Goal: Information Seeking & Learning: Learn about a topic

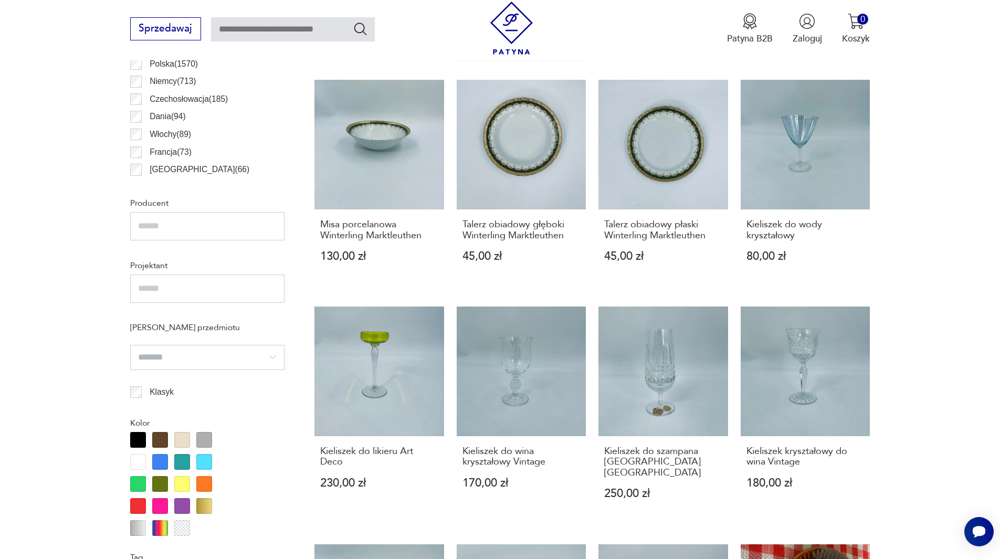
scroll to position [559, 0]
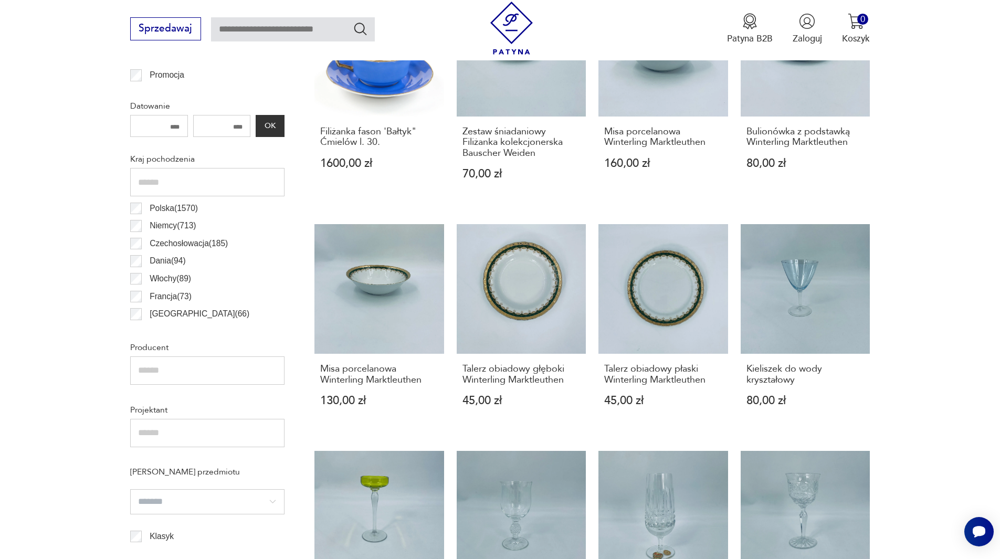
click at [145, 227] on label "Niemcy ( 713 )" at bounding box center [169, 226] width 54 height 18
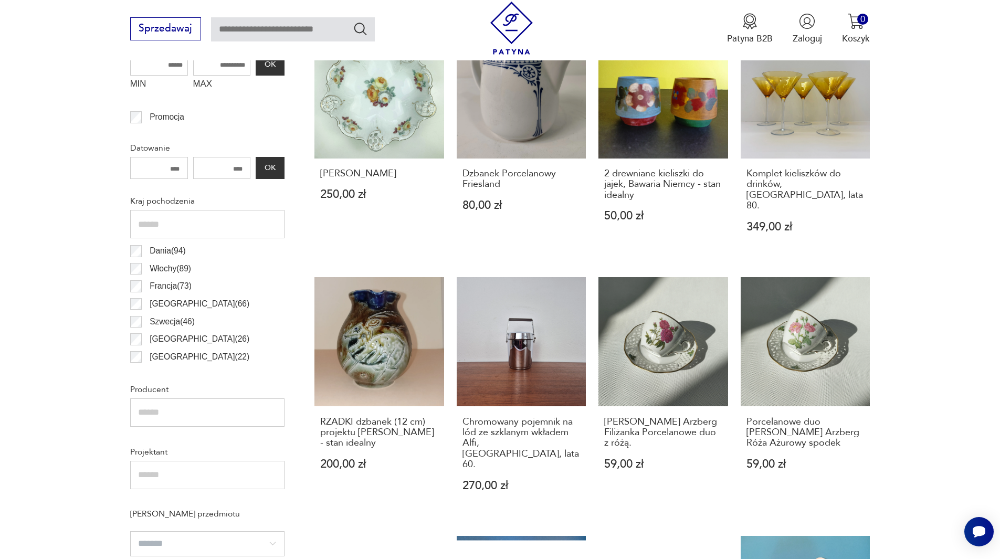
scroll to position [507, 0]
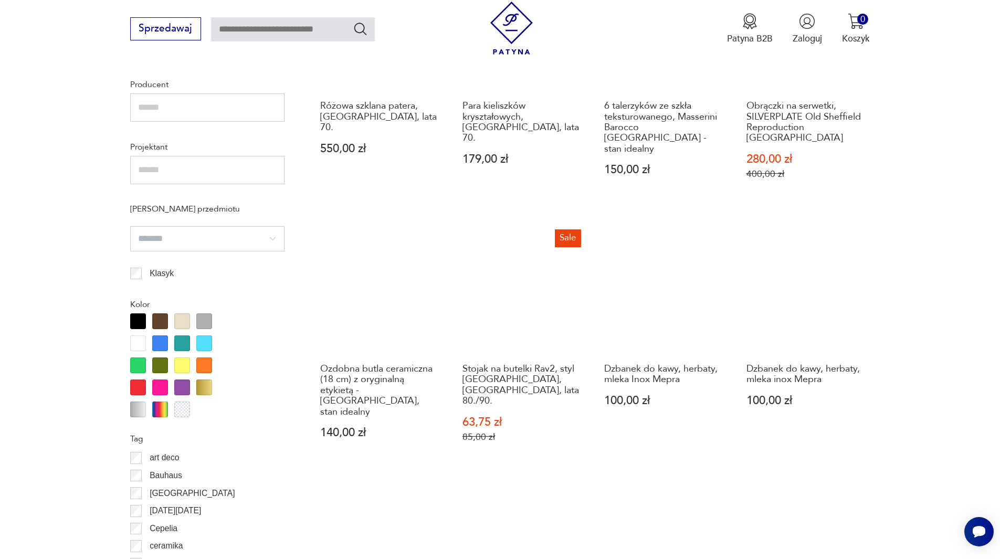
scroll to position [1085, 0]
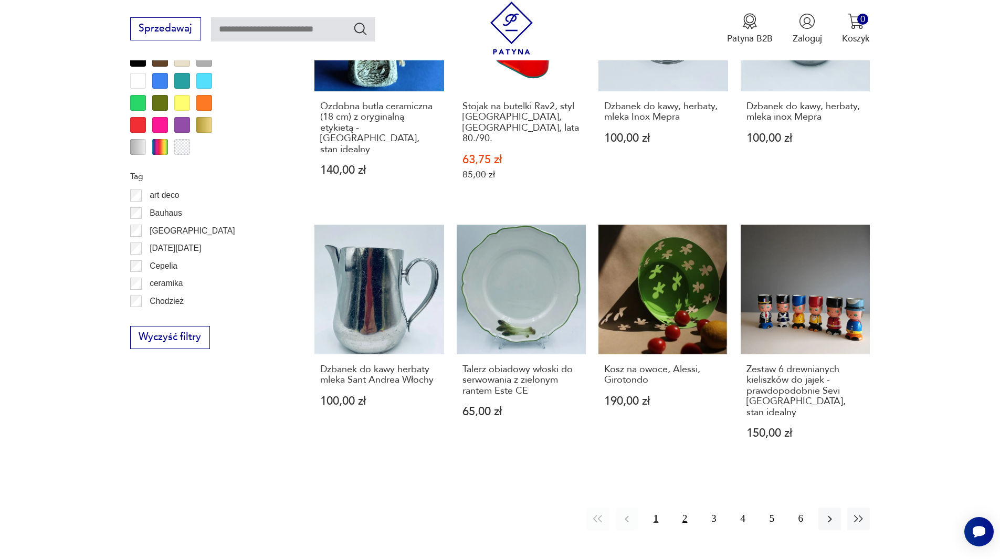
click at [688, 508] on button "2" at bounding box center [685, 519] width 23 height 23
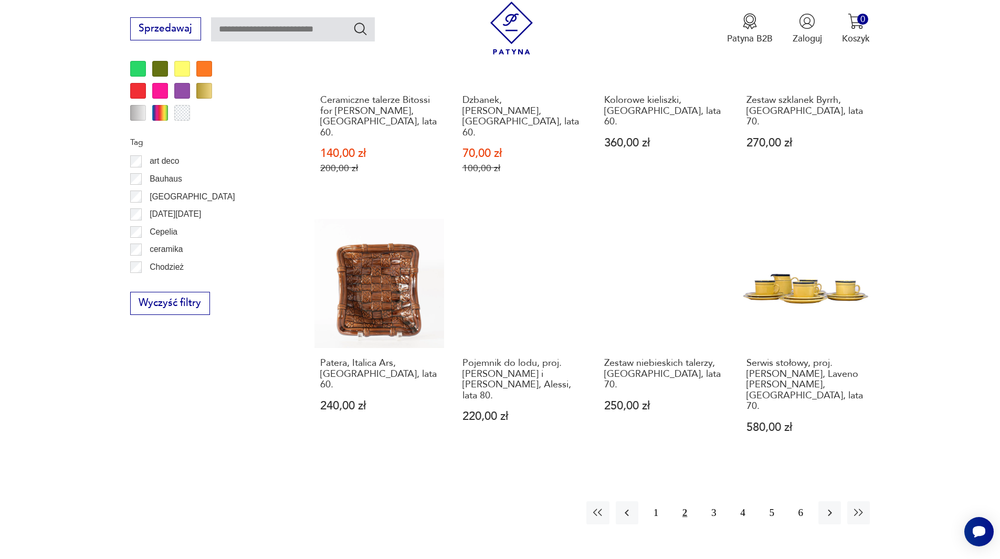
scroll to position [1138, 0]
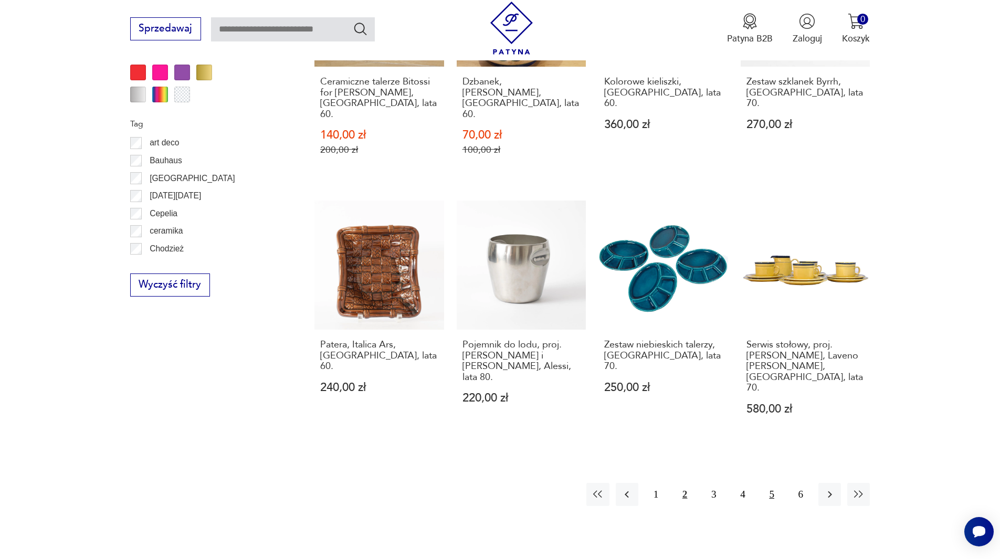
click at [781, 483] on button "5" at bounding box center [772, 494] width 23 height 23
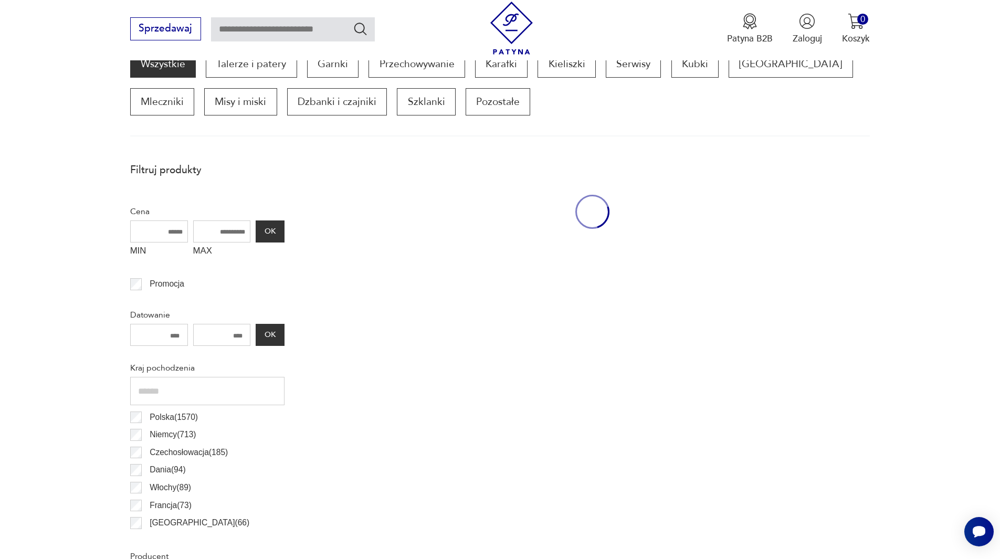
scroll to position [350, 0]
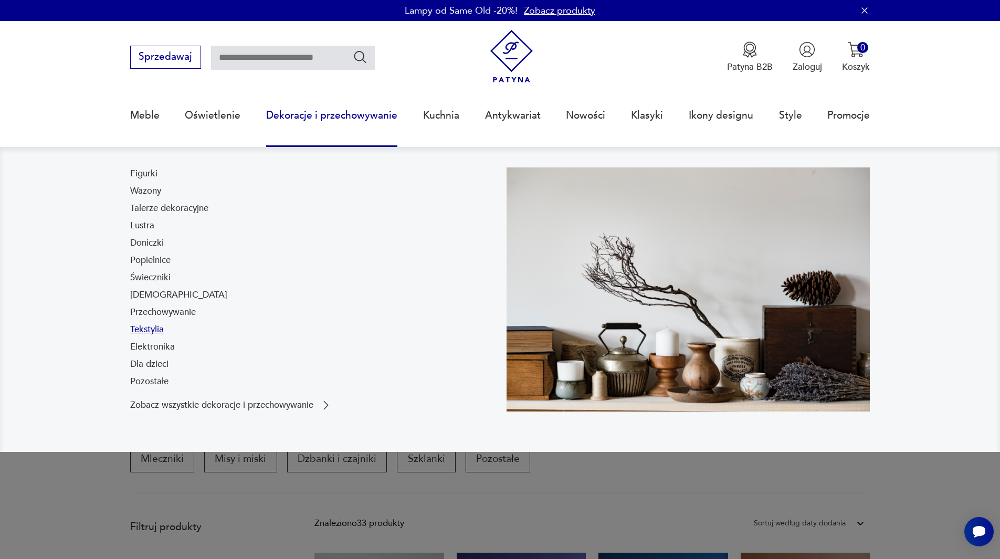
click at [157, 333] on link "Tekstylia" at bounding box center [147, 329] width 34 height 13
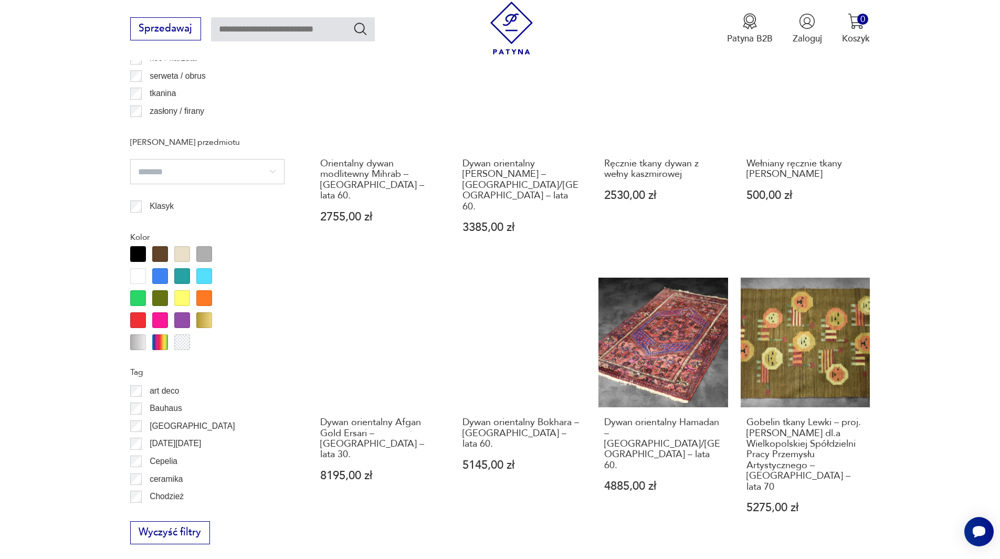
scroll to position [1138, 0]
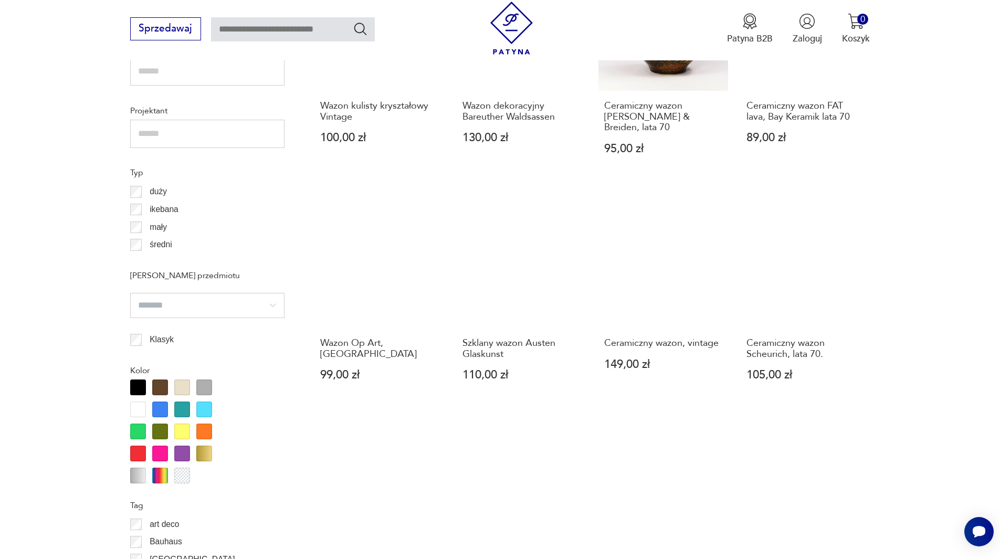
scroll to position [1084, 0]
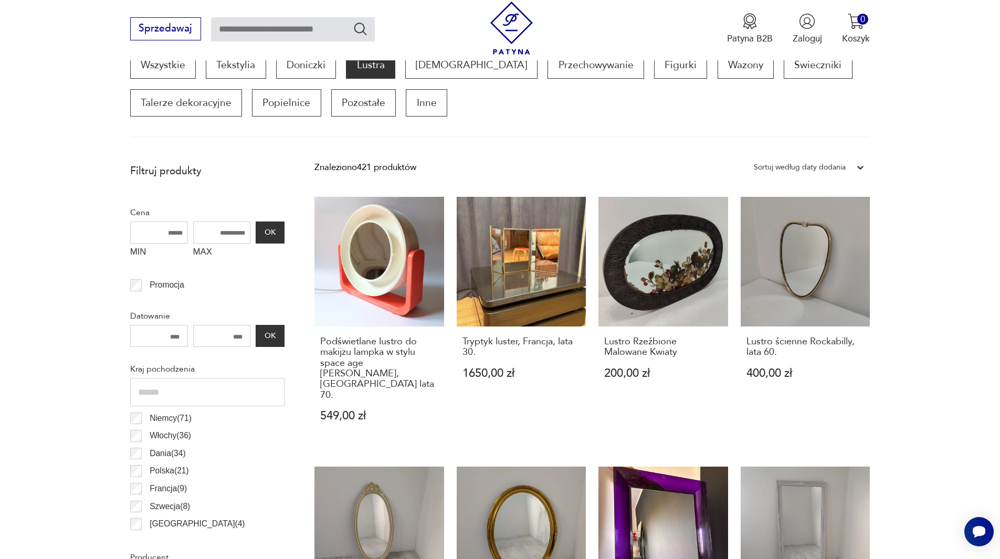
scroll to position [297, 0]
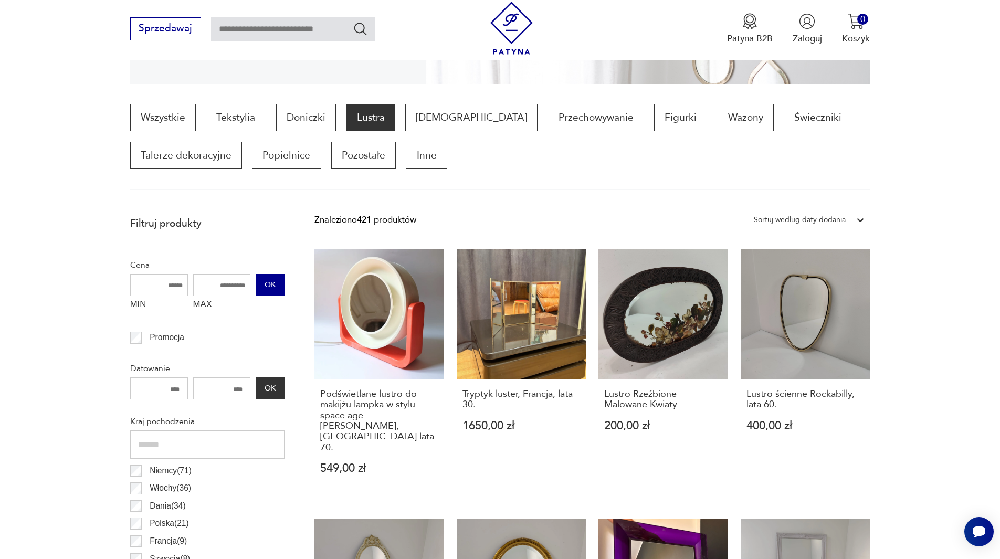
drag, startPoint x: 208, startPoint y: 284, endPoint x: 282, endPoint y: 286, distance: 73.5
click at [282, 286] on div "MIN MAX OK" at bounding box center [207, 295] width 154 height 42
type input "***"
click at [283, 286] on button "OK" at bounding box center [270, 285] width 28 height 22
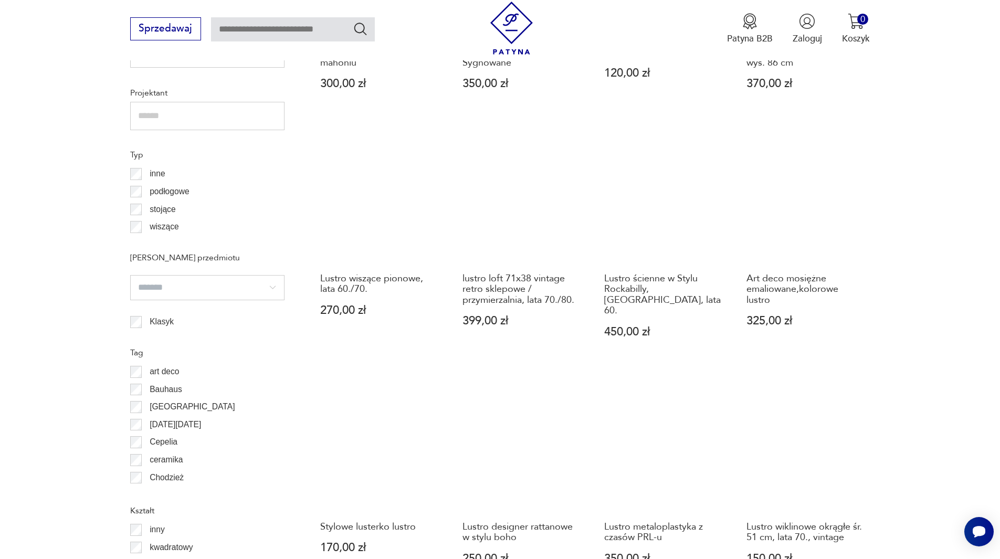
scroll to position [875, 0]
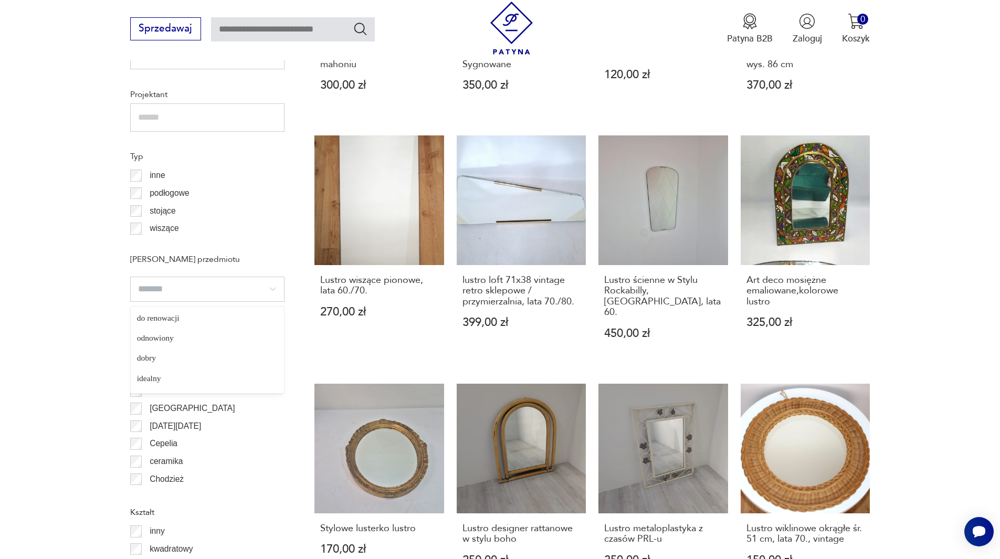
click at [176, 292] on input "search" at bounding box center [207, 289] width 154 height 25
click at [101, 283] on section "Filtruj produkty Cena MIN MAX *** OK Promocja Datowanie OK Kraj pochodzenia Nie…" at bounding box center [500, 230] width 1000 height 1196
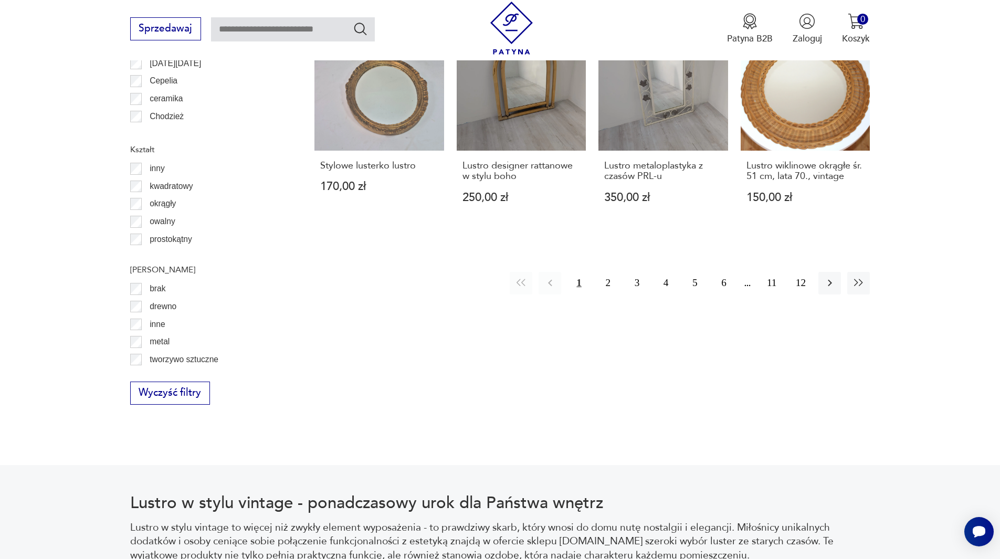
scroll to position [1295, 0]
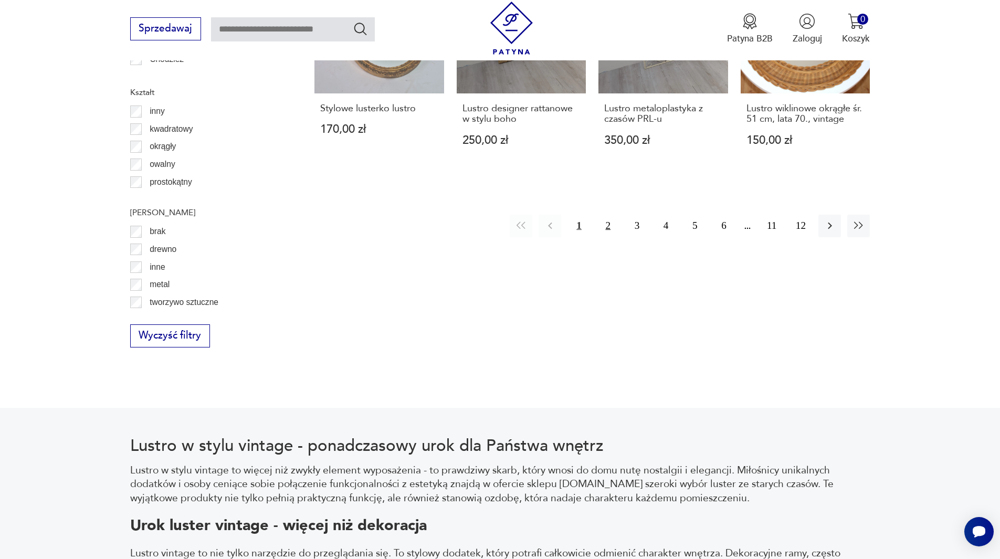
click at [600, 219] on button "2" at bounding box center [608, 226] width 23 height 23
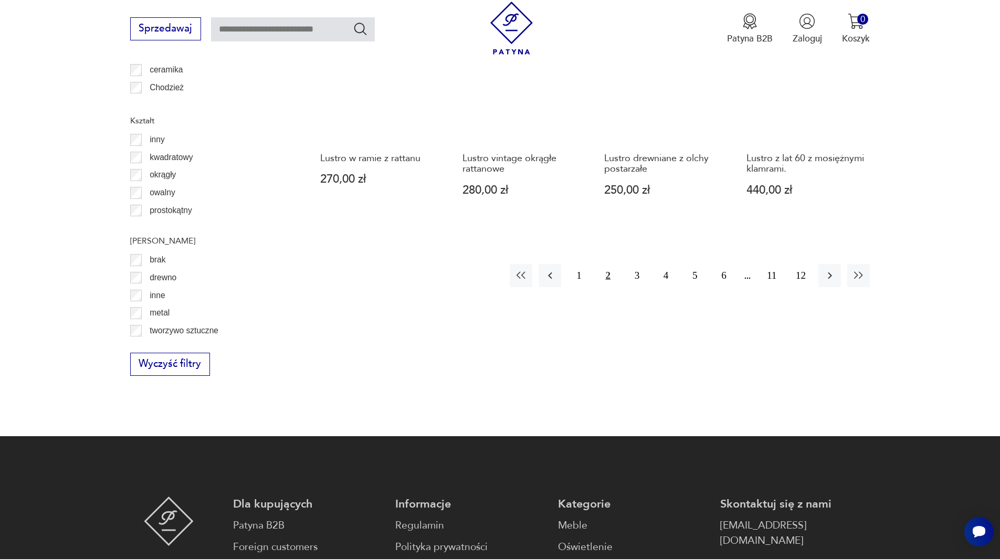
scroll to position [1295, 0]
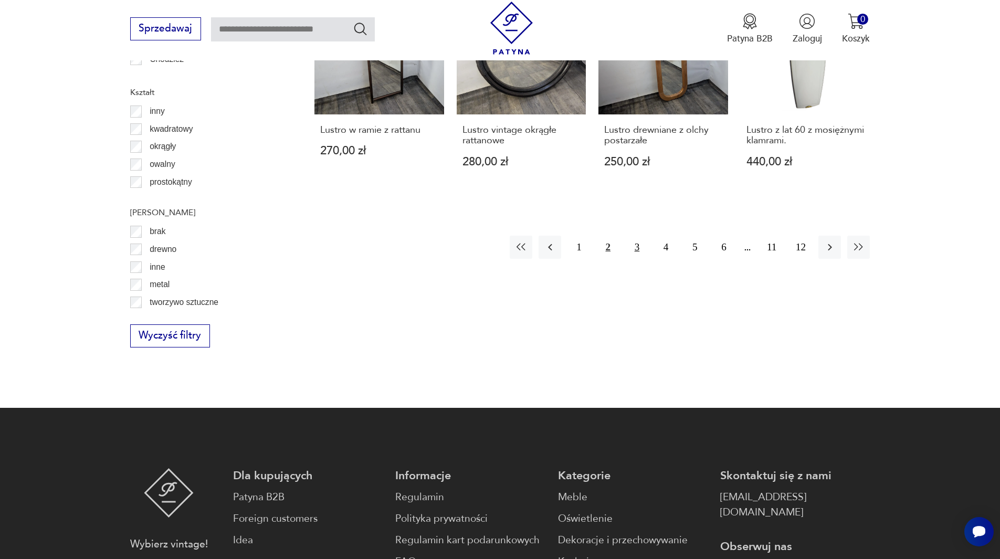
click at [633, 236] on button "3" at bounding box center [637, 247] width 23 height 23
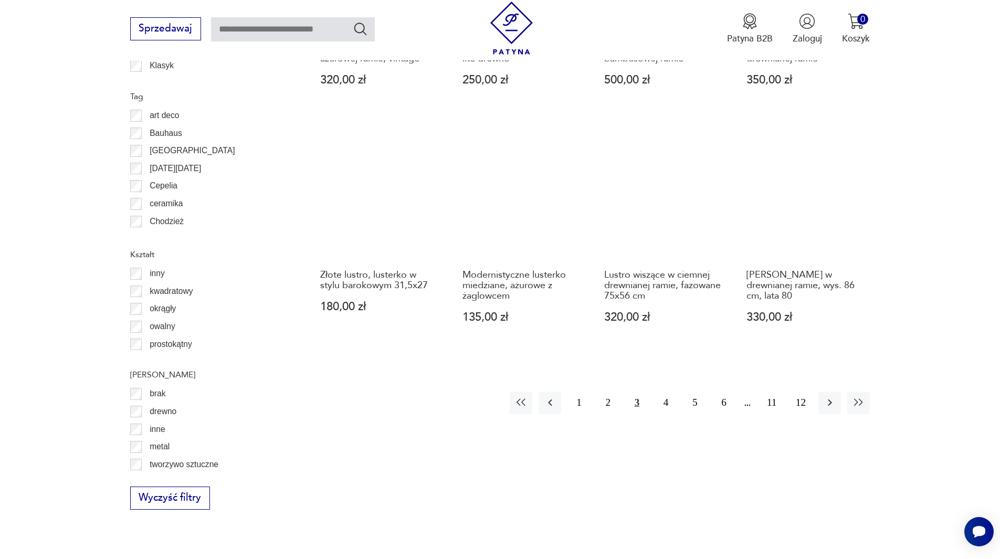
scroll to position [1138, 0]
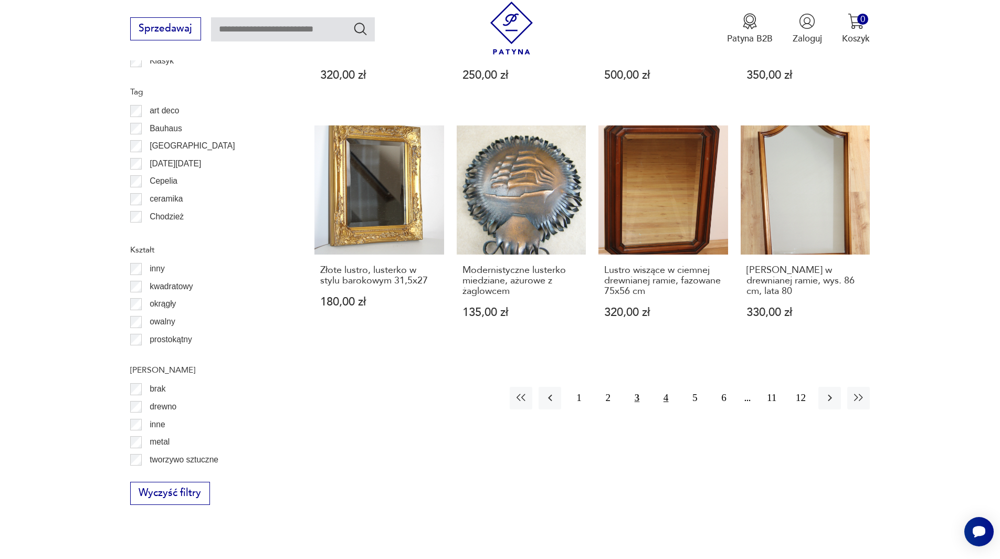
click at [668, 387] on button "4" at bounding box center [666, 398] width 23 height 23
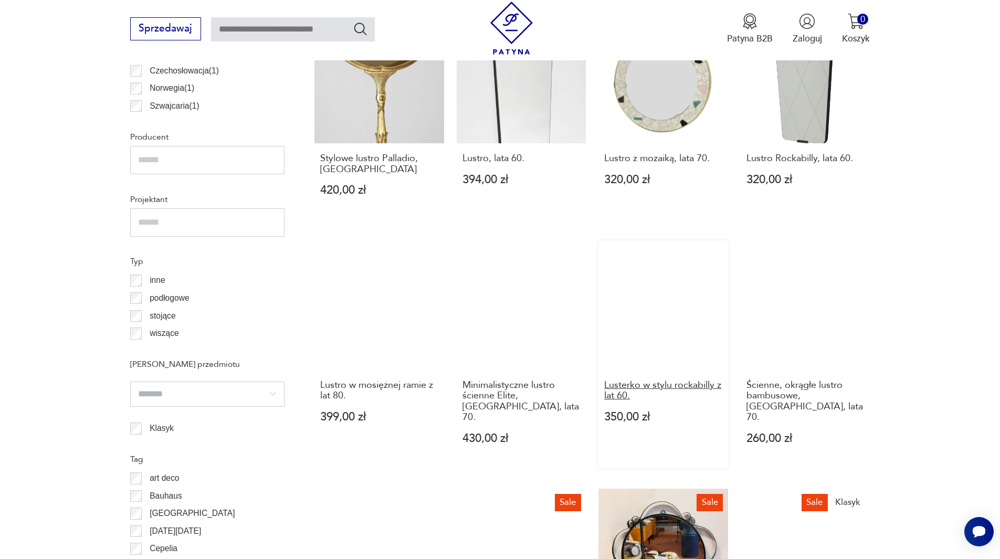
scroll to position [1085, 0]
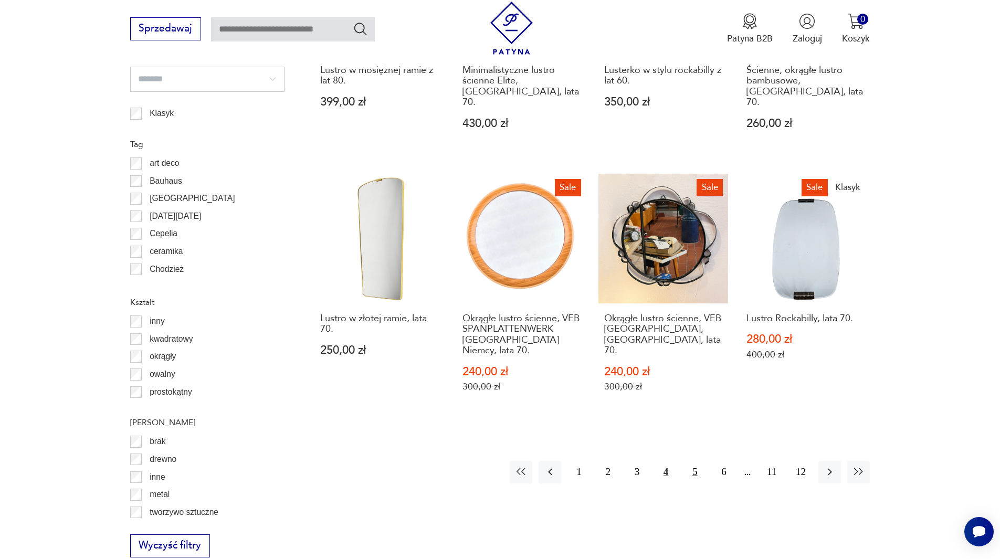
click at [695, 461] on button "5" at bounding box center [695, 472] width 23 height 23
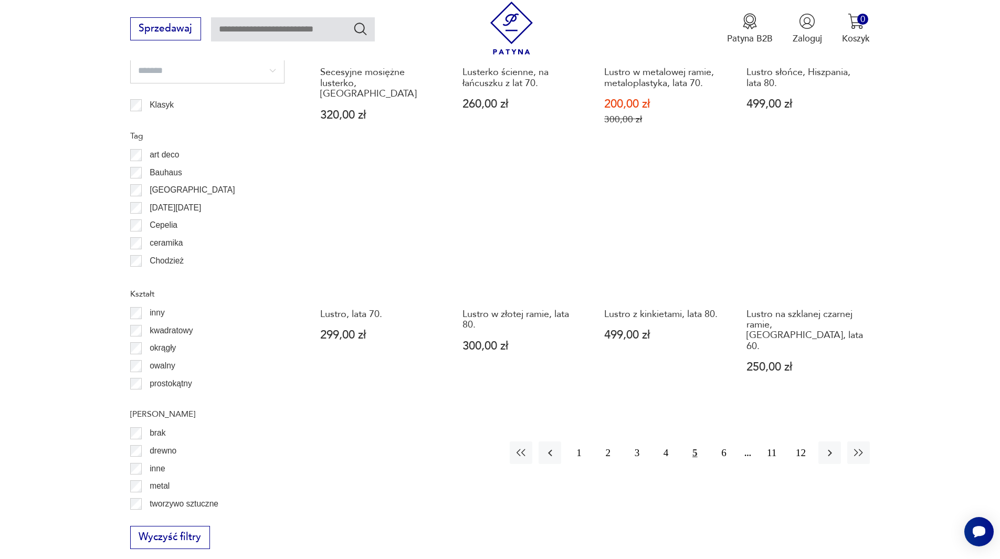
scroll to position [1138, 0]
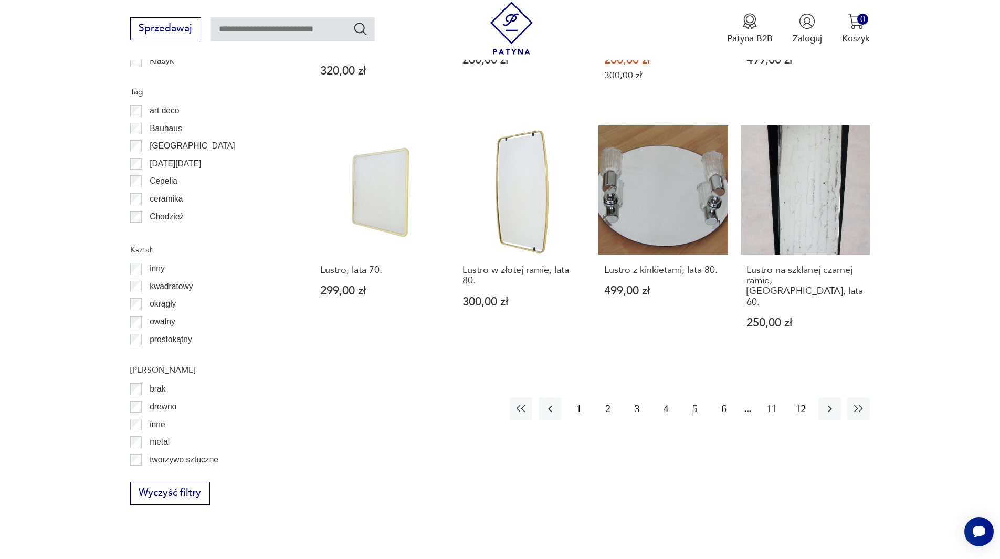
drag, startPoint x: 302, startPoint y: 28, endPoint x: 314, endPoint y: 29, distance: 11.6
click at [302, 28] on input "text" at bounding box center [293, 29] width 164 height 24
type input "**********"
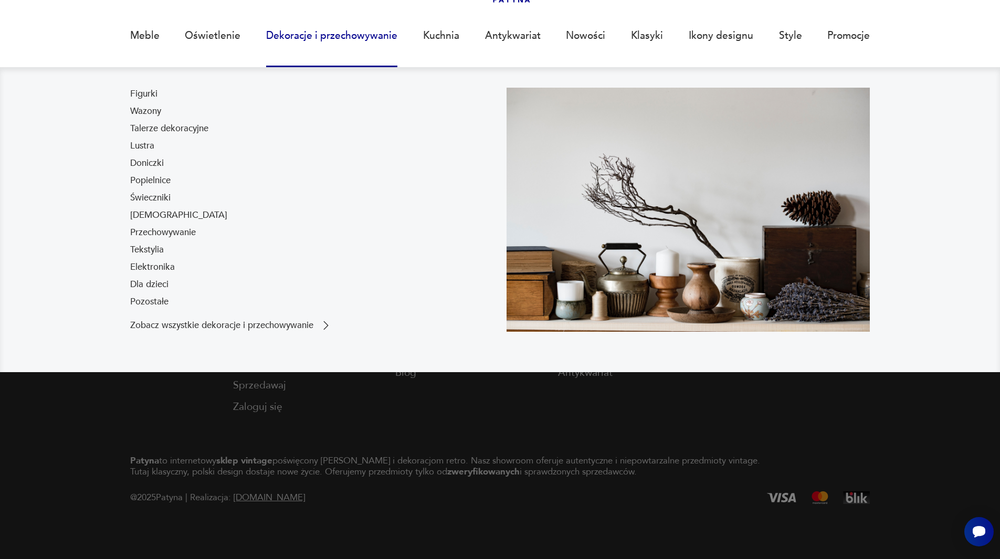
type input "**********"
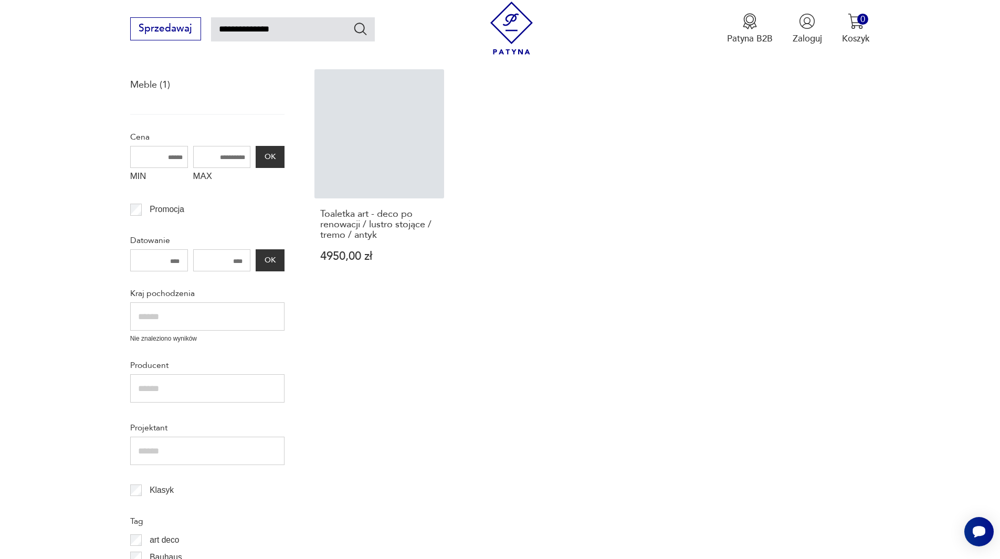
scroll to position [185, 0]
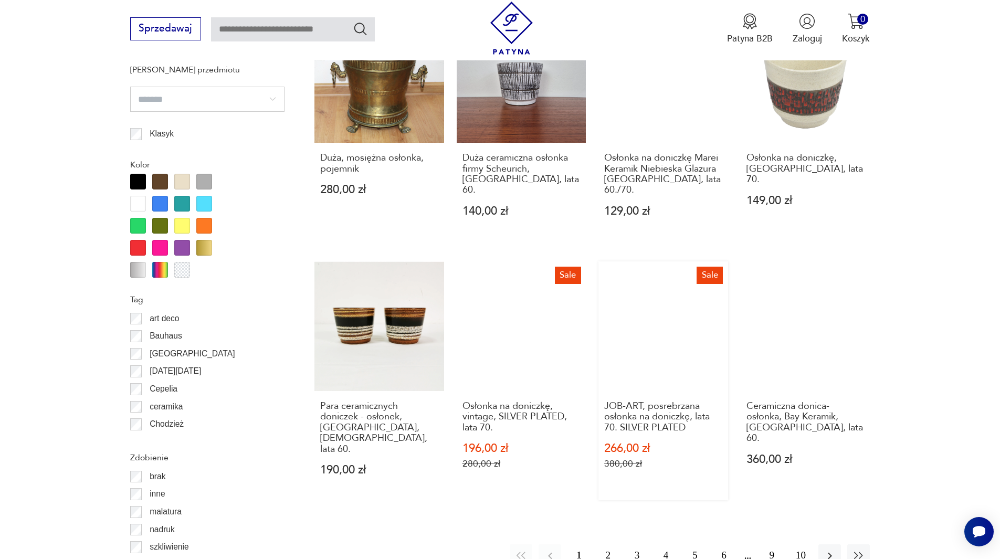
scroll to position [1137, 0]
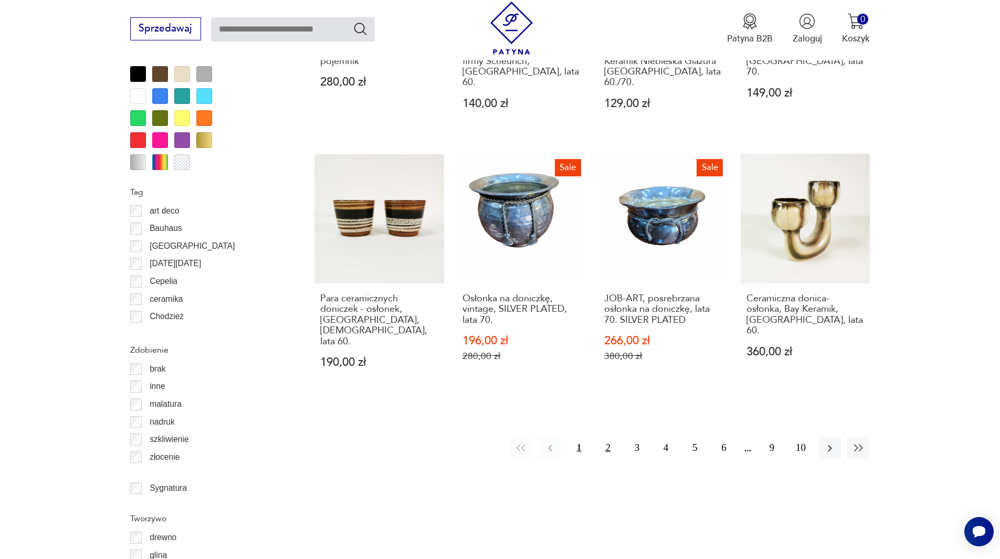
click at [608, 437] on button "2" at bounding box center [608, 448] width 23 height 23
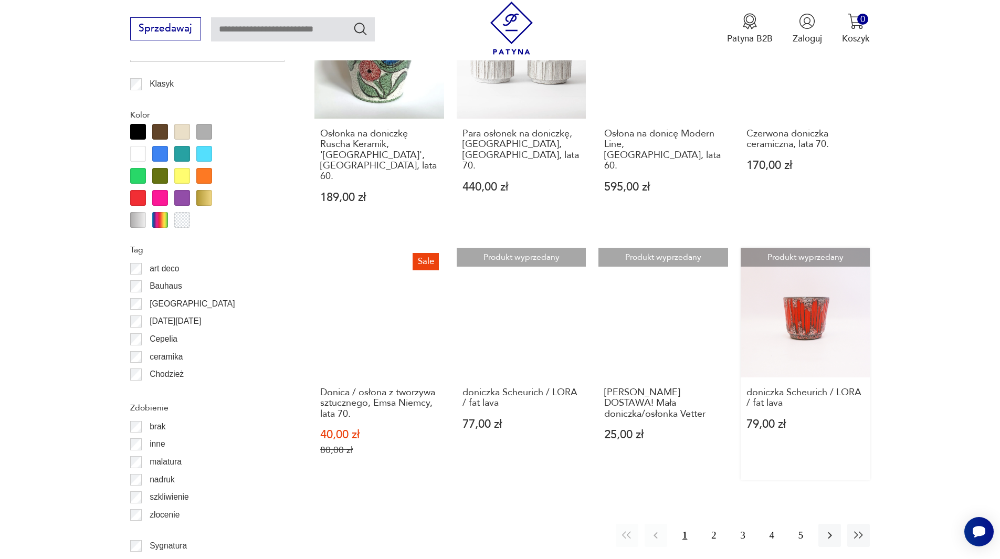
scroll to position [1295, 0]
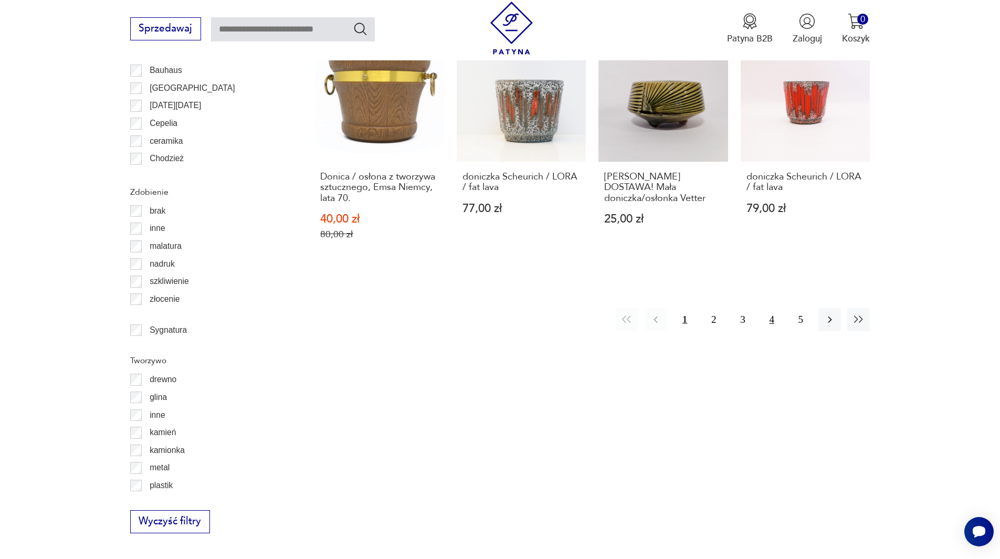
click at [776, 308] on button "4" at bounding box center [772, 319] width 23 height 23
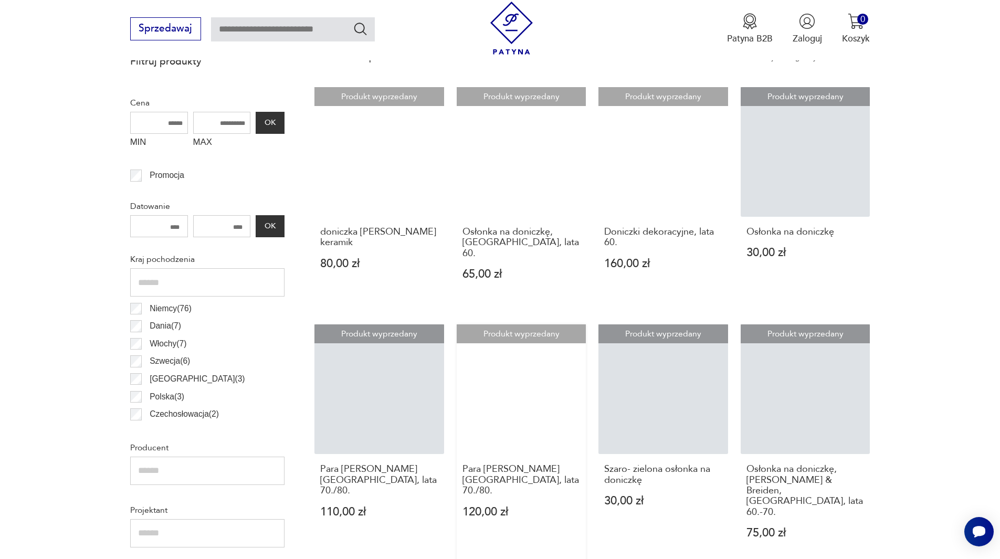
scroll to position [612, 0]
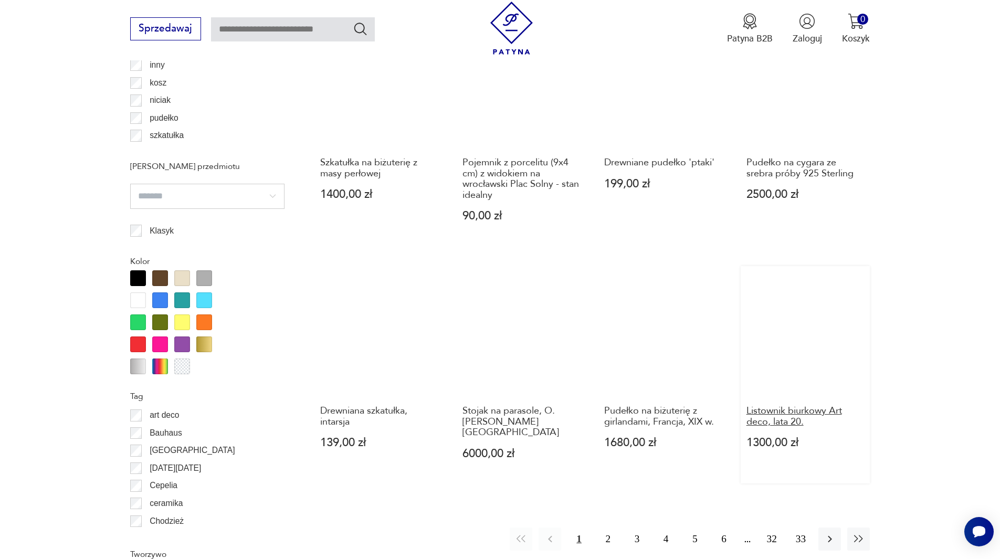
scroll to position [1084, 0]
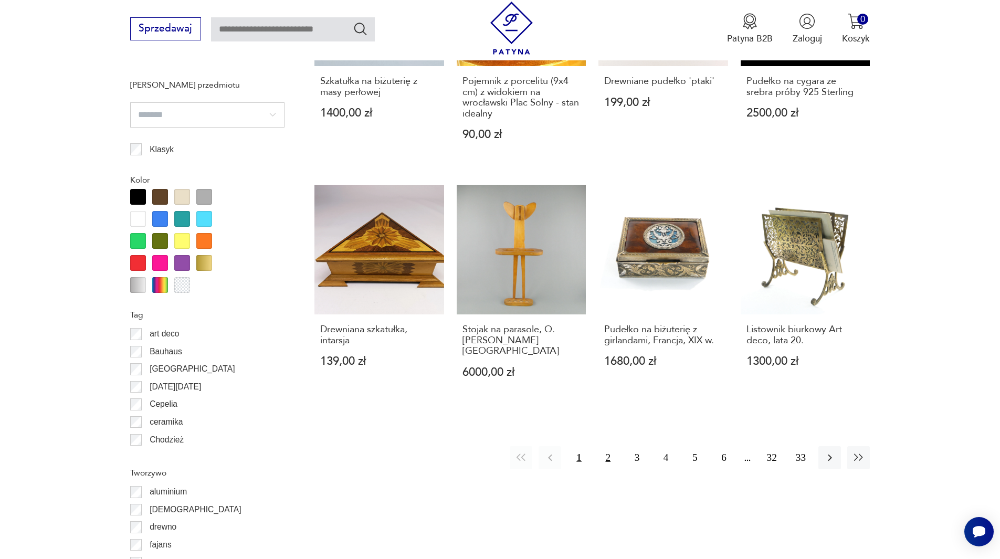
click at [610, 448] on button "2" at bounding box center [608, 457] width 23 height 23
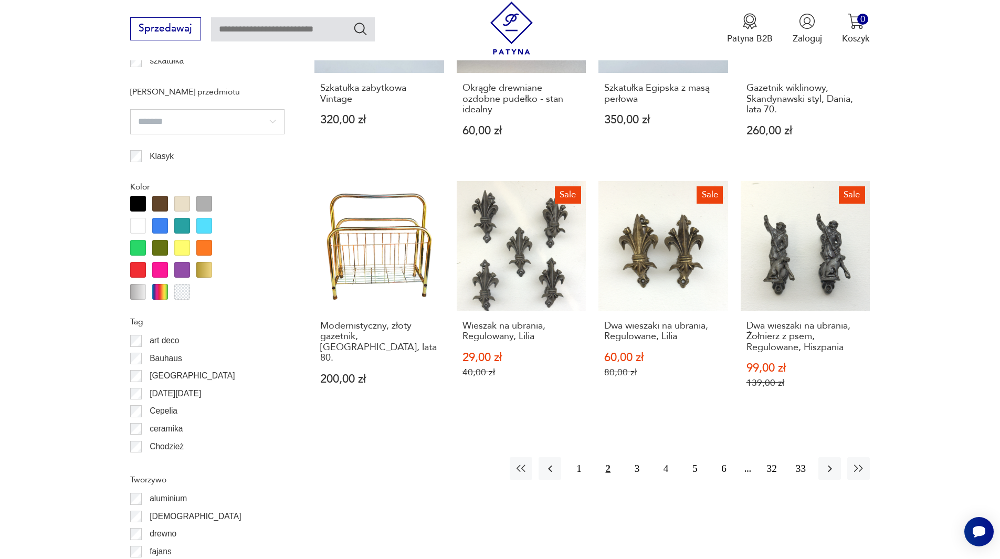
scroll to position [1243, 0]
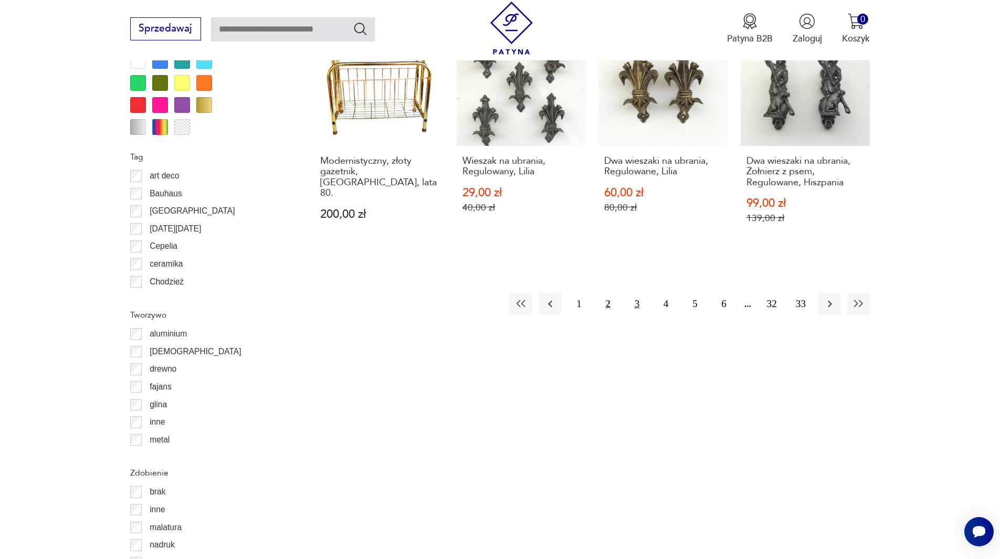
click at [641, 302] on button "3" at bounding box center [637, 304] width 23 height 23
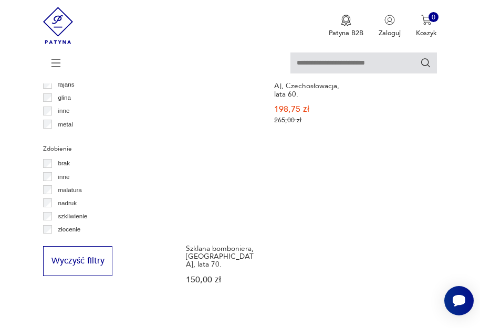
scroll to position [1136, 0]
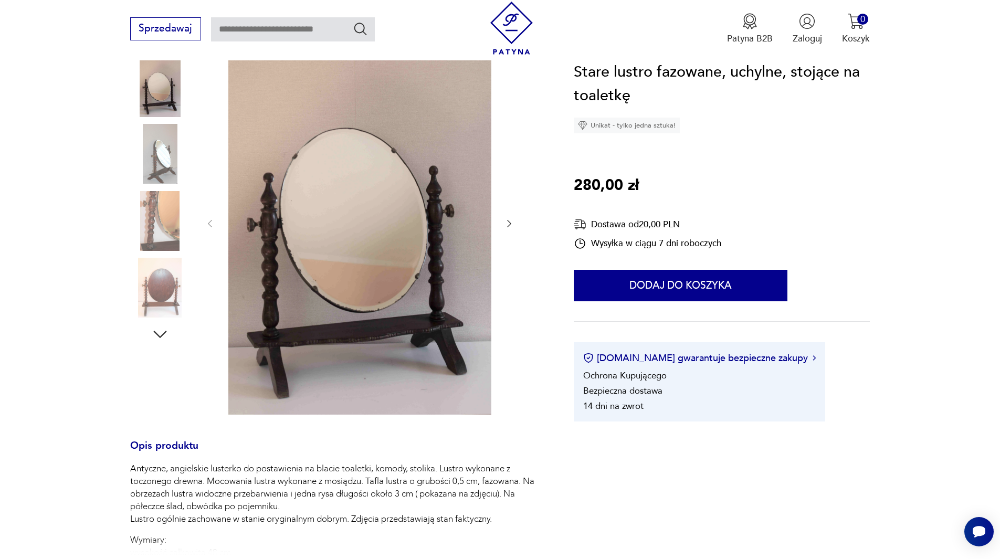
scroll to position [210, 0]
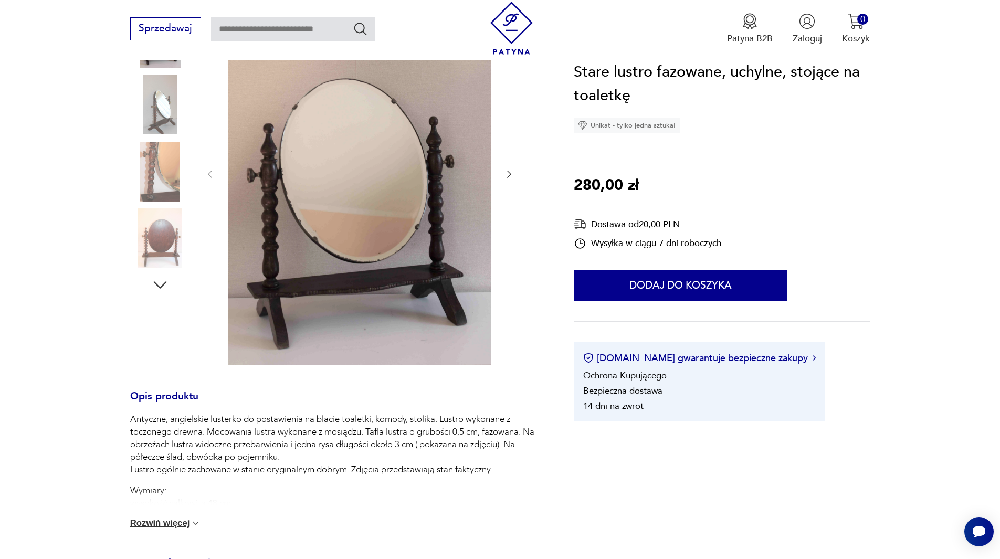
click at [167, 177] on img at bounding box center [160, 172] width 60 height 60
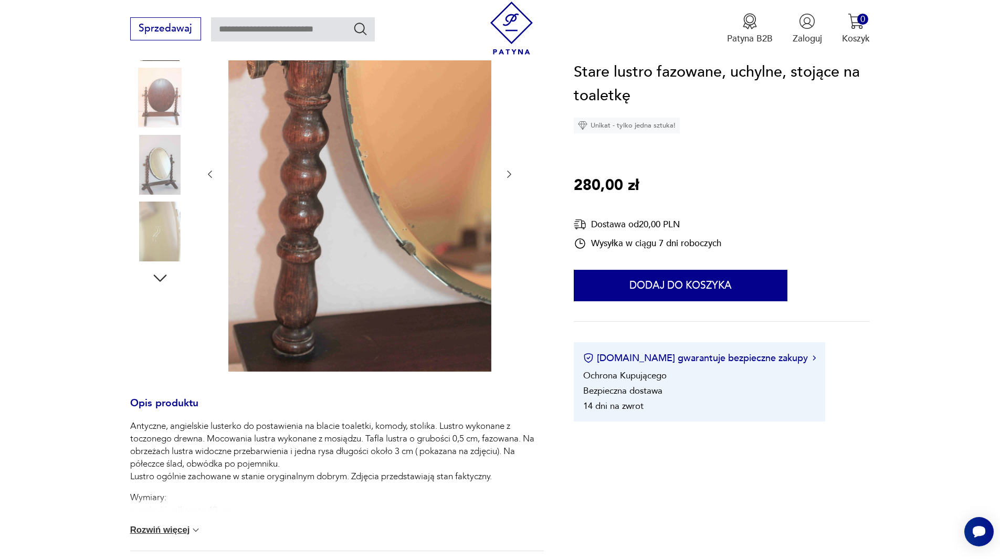
click at [157, 232] on img at bounding box center [160, 232] width 60 height 60
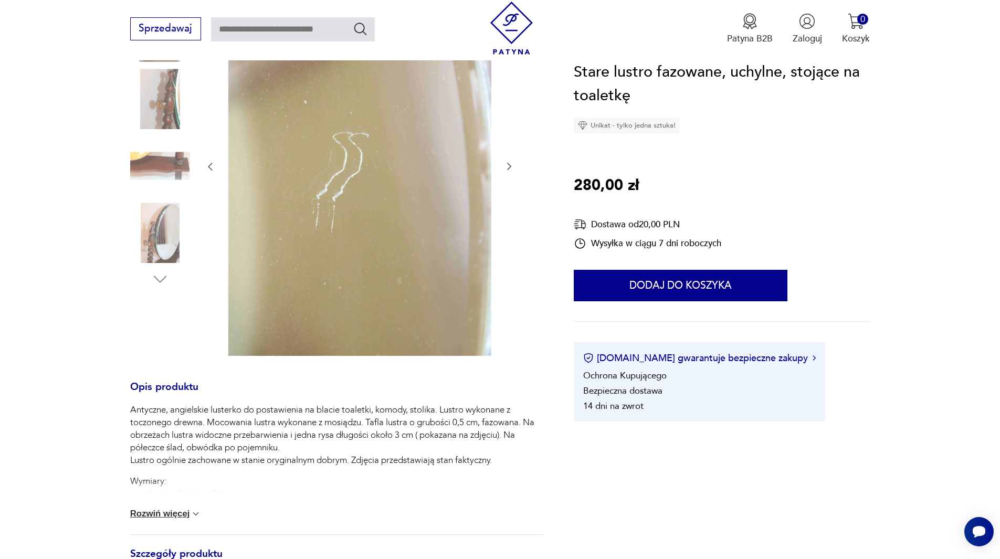
scroll to position [208, 0]
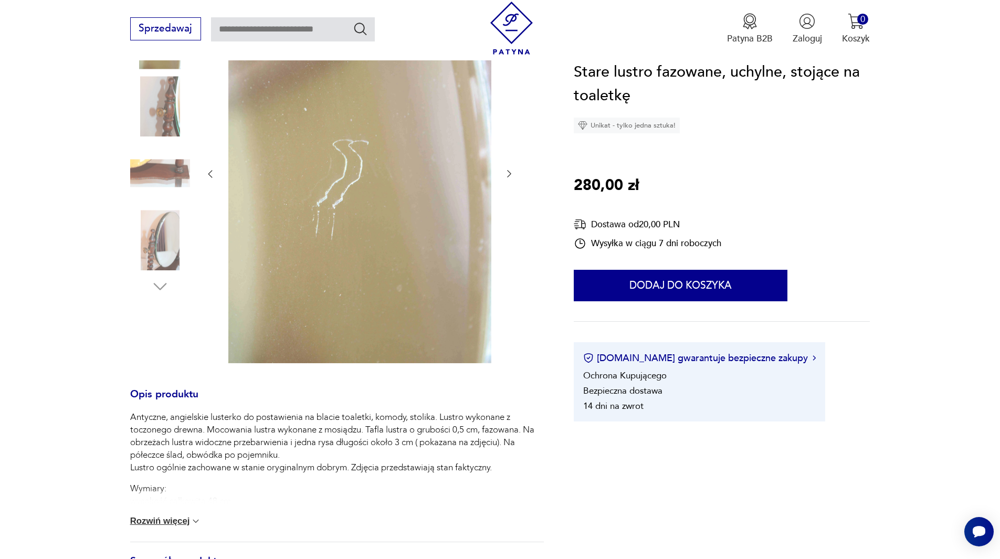
click at [182, 134] on img at bounding box center [160, 106] width 60 height 60
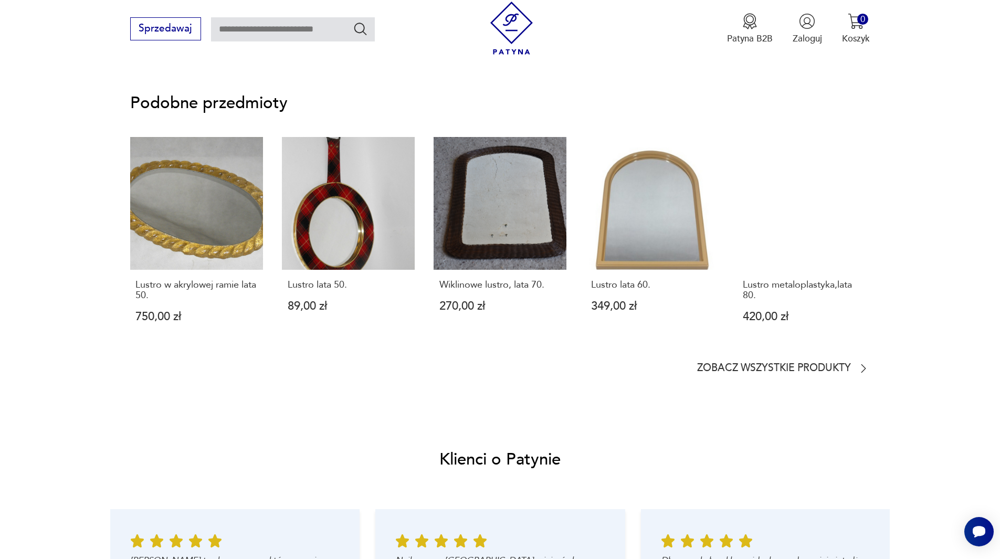
scroll to position [1004, 0]
